Goal: Ask a question

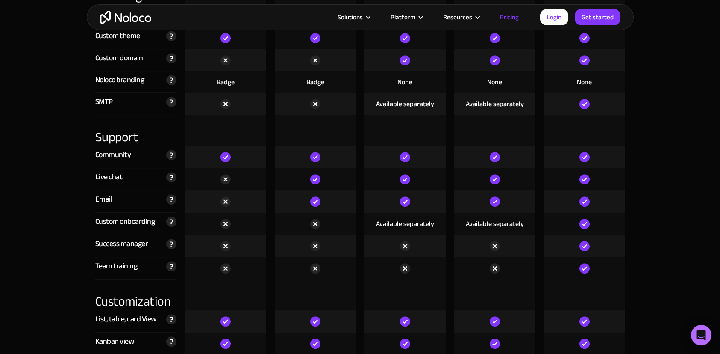
scroll to position [1716, 0]
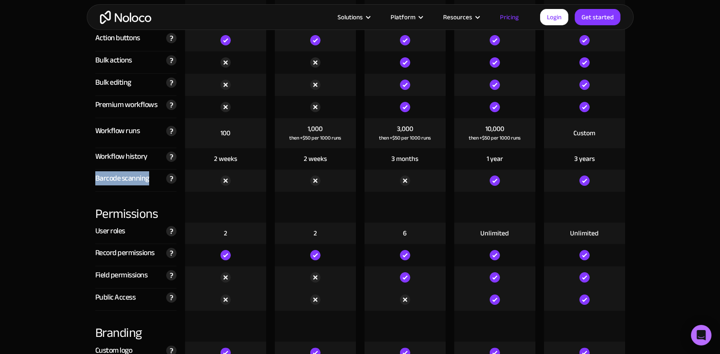
drag, startPoint x: 149, startPoint y: 174, endPoint x: 86, endPoint y: 174, distance: 63.3
click at [87, 174] on div "Compare our plans Free Free Get started Starter $ 29 / month Get started Pro $ …" at bounding box center [360, 306] width 547 height 2224
copy div "Barcode scanning"
click at [700, 337] on icon "Open Intercom Messenger" at bounding box center [700, 334] width 14 height 14
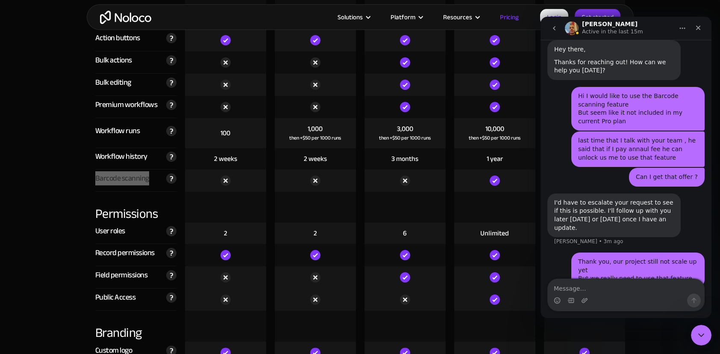
scroll to position [106, 0]
click at [685, 27] on icon "Home" at bounding box center [682, 28] width 7 height 7
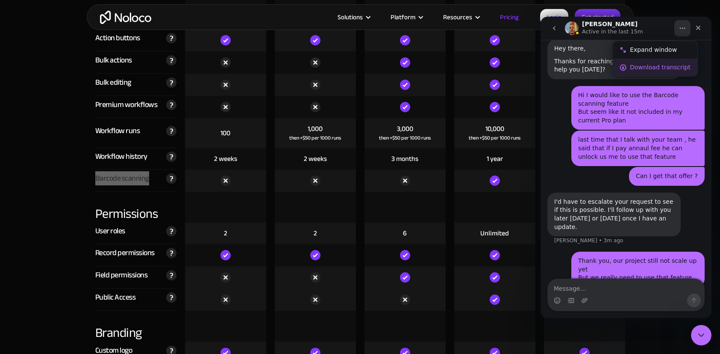
click at [670, 61] on div "Download transcript" at bounding box center [655, 68] width 85 height 18
click at [572, 265] on div "Thank you, our project still not scale up yet But we really need to use that fe…" at bounding box center [626, 274] width 157 height 46
drag, startPoint x: 653, startPoint y: 219, endPoint x: 546, endPoint y: 201, distance: 108.5
click at [546, 201] on div "Hi Binggoal • 1h ago Hello! How can I assist you [DATE]? Help Bot • AI Agent • …" at bounding box center [626, 128] width 171 height 339
copy div "I'd have to escalate your request to see if this is possible. I'll follow up wi…"
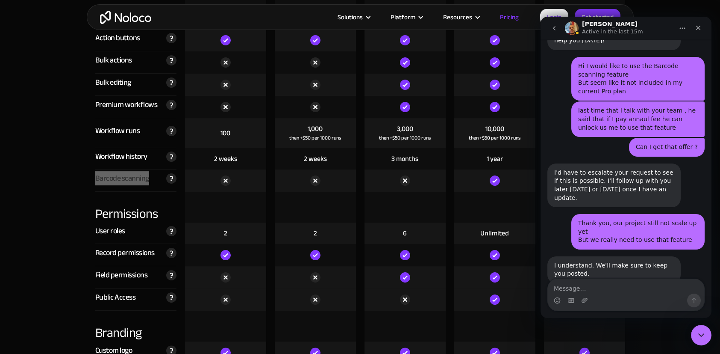
scroll to position [140, 0]
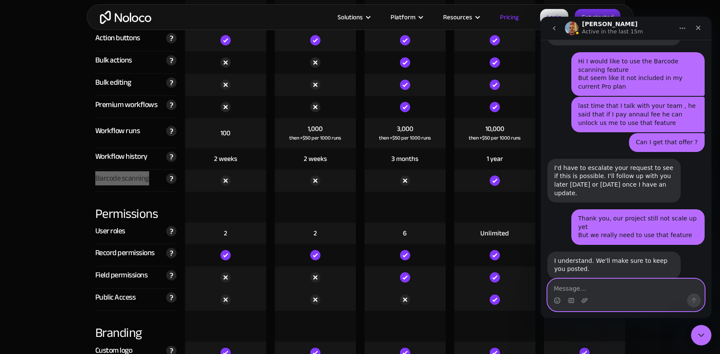
click at [631, 292] on textarea "Message…" at bounding box center [626, 286] width 156 height 15
click at [582, 286] on textarea "Message…" at bounding box center [626, 286] width 156 height 15
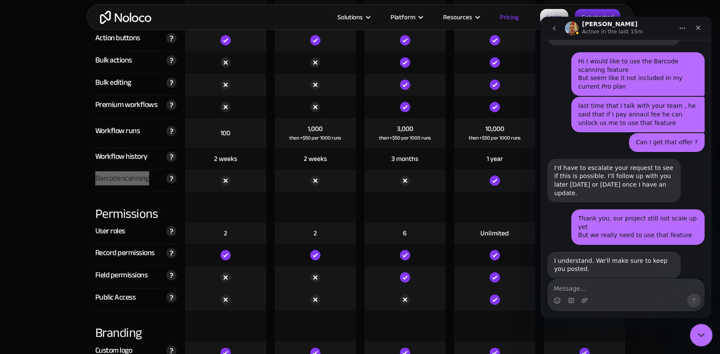
click at [704, 330] on icon "Close Intercom Messenger" at bounding box center [700, 333] width 10 height 10
